Goal: Task Accomplishment & Management: Manage account settings

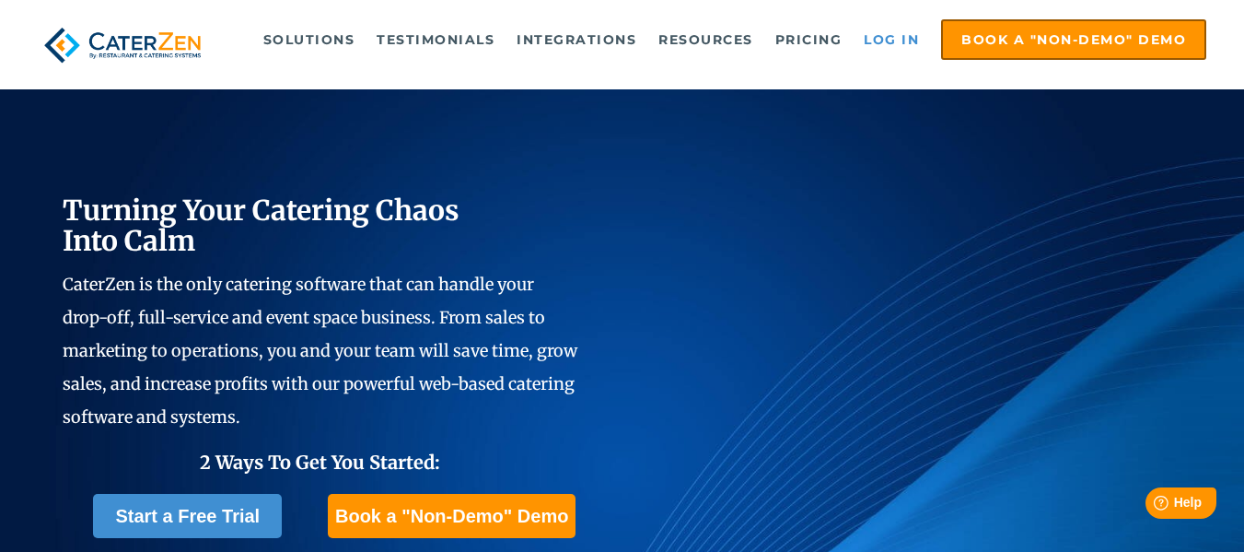
click at [887, 33] on link "Log in" at bounding box center [892, 39] width 74 height 37
click at [880, 30] on link "Log in" at bounding box center [892, 39] width 74 height 37
click at [878, 29] on link "Log in" at bounding box center [892, 39] width 74 height 37
